Goal: Obtain resource: Obtain resource

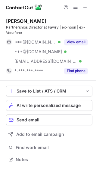
scroll to position [155, 96]
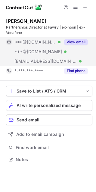
click at [73, 44] on button "View email" at bounding box center [76, 42] width 24 height 6
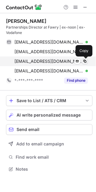
click at [83, 61] on span at bounding box center [84, 61] width 5 height 5
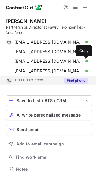
click at [75, 81] on button "Find phone" at bounding box center [76, 81] width 24 height 6
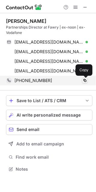
click at [84, 80] on span at bounding box center [84, 80] width 5 height 5
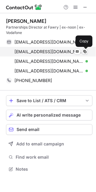
click at [85, 54] on button at bounding box center [85, 52] width 6 height 6
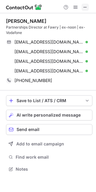
click at [83, 8] on span at bounding box center [85, 7] width 5 height 5
